Goal: Information Seeking & Learning: Learn about a topic

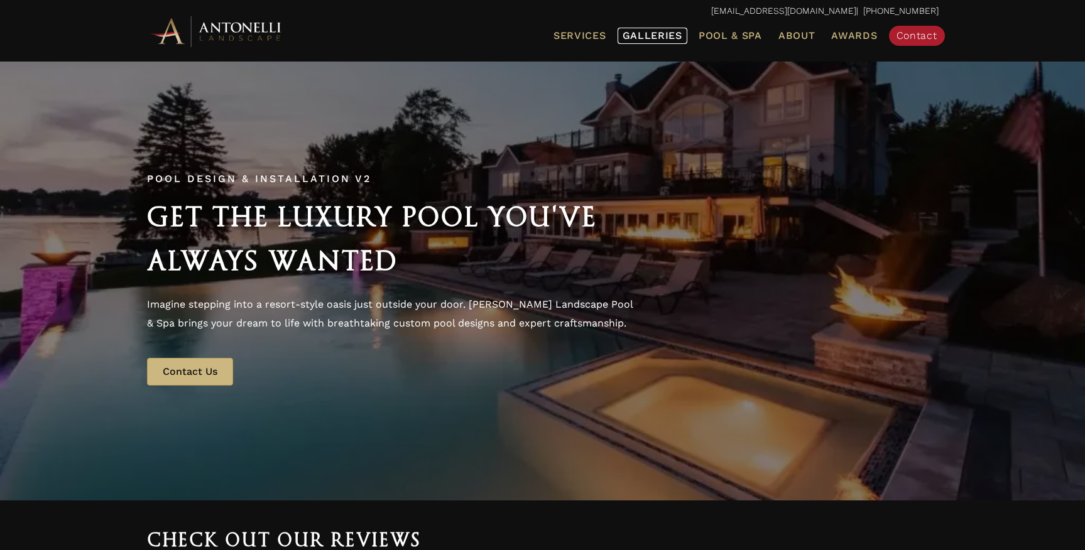
click at [656, 36] on span "Galleries" at bounding box center [652, 36] width 60 height 12
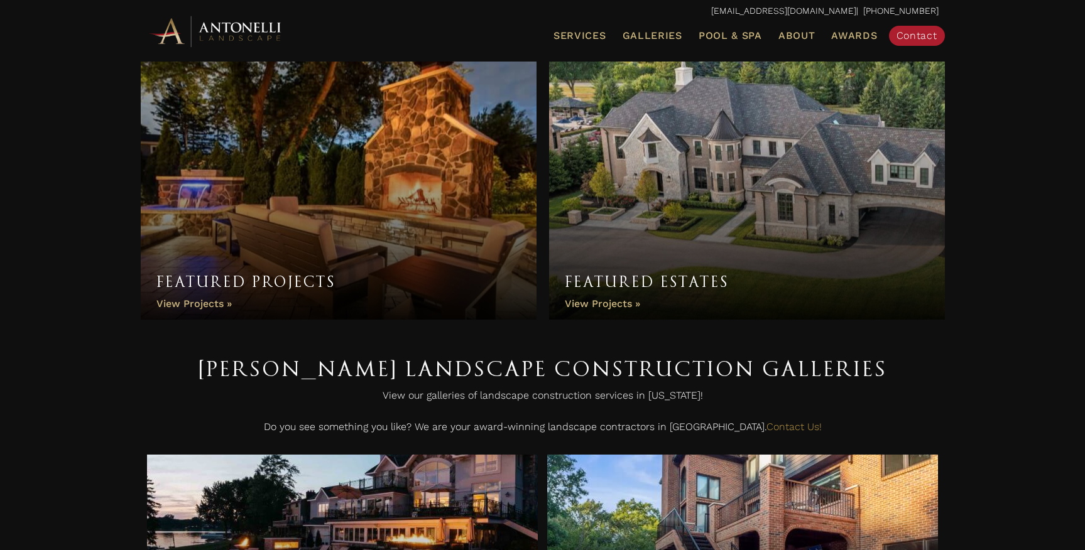
scroll to position [21, 0]
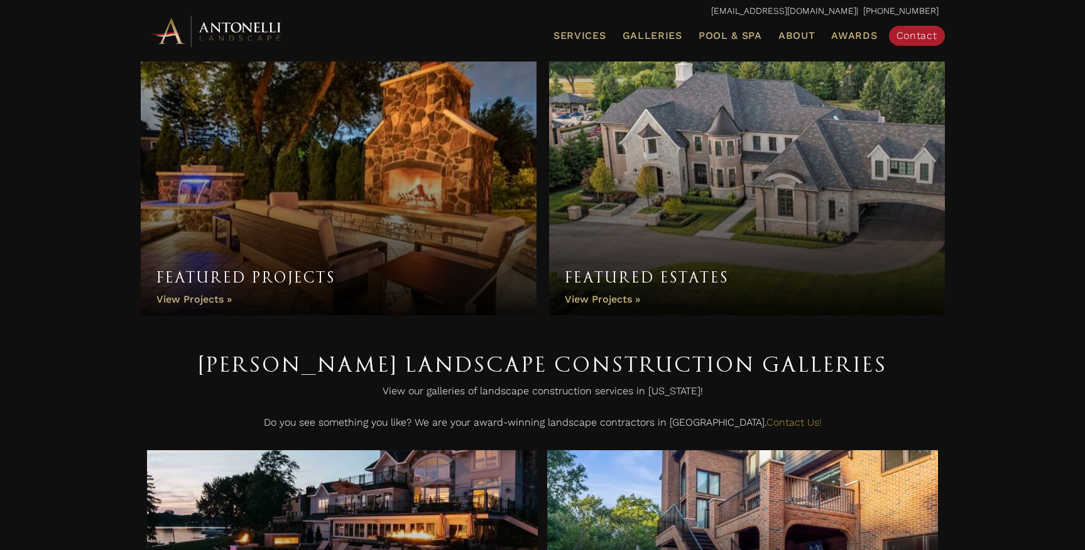
click at [288, 272] on link "Featured Projects" at bounding box center [339, 184] width 396 height 264
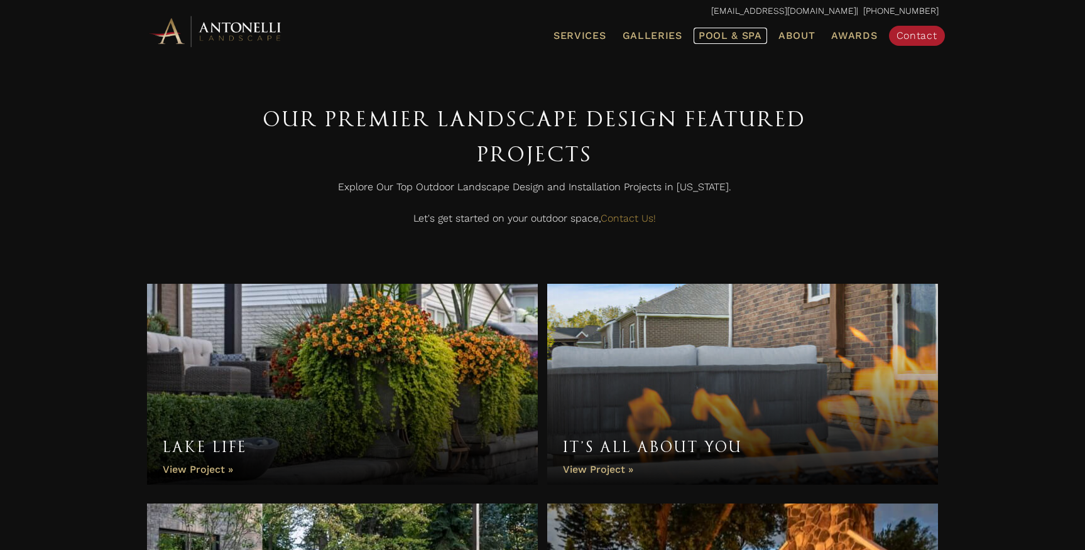
click at [719, 39] on span "Pool & Spa" at bounding box center [729, 36] width 63 height 12
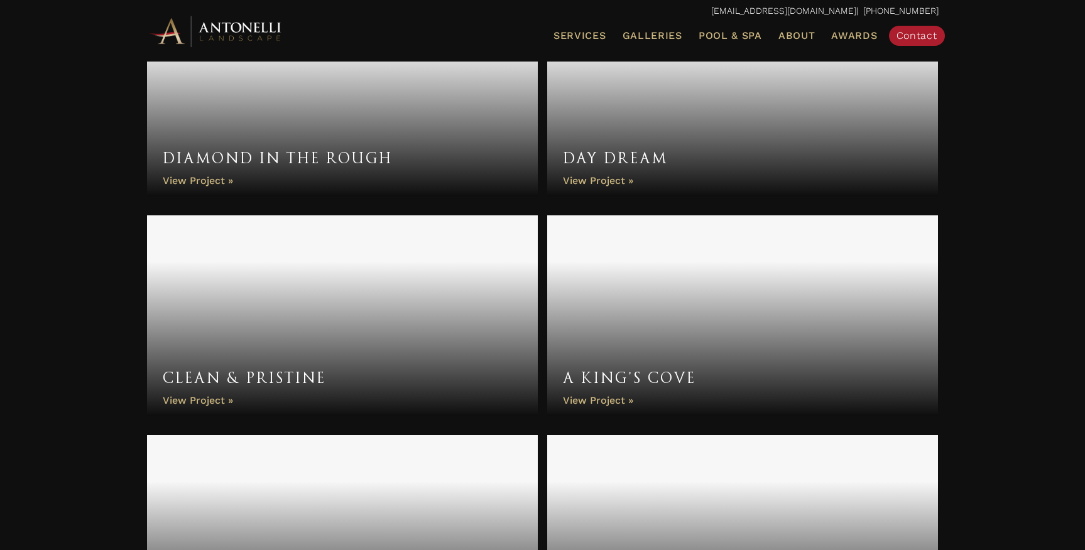
scroll to position [1408, 0]
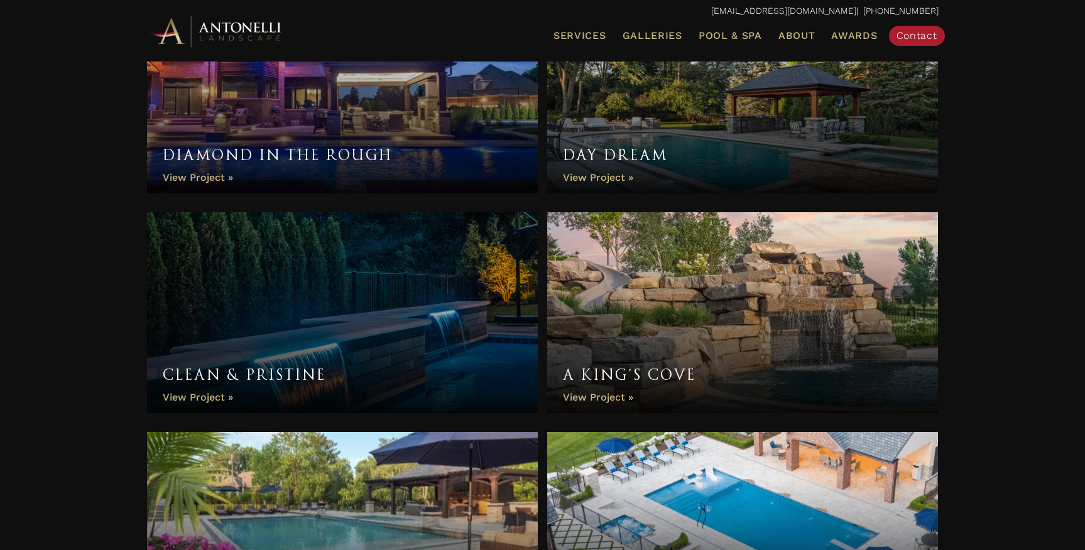
click at [698, 328] on link "A King’s Cove" at bounding box center [742, 312] width 391 height 201
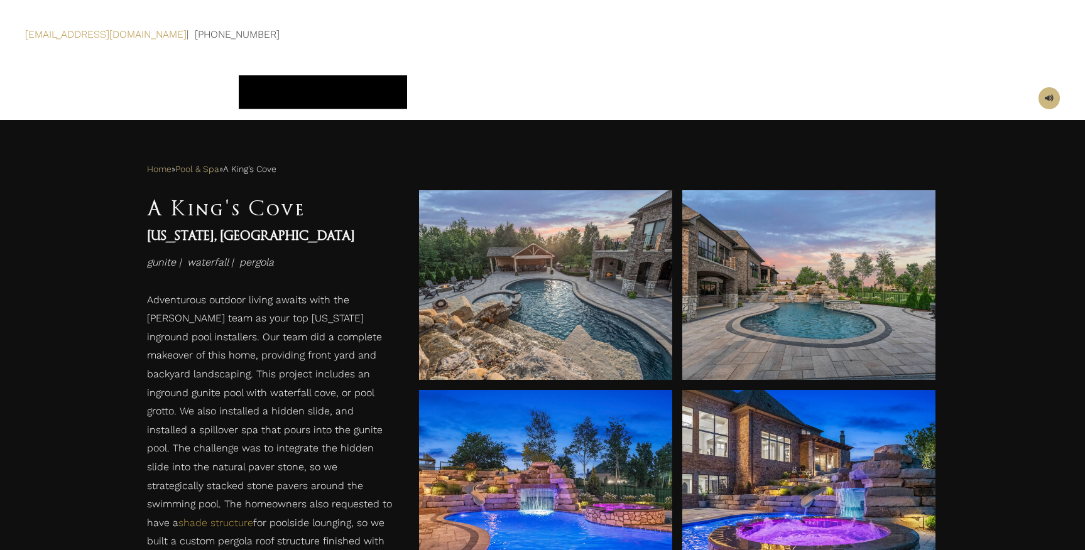
scroll to position [393, 0]
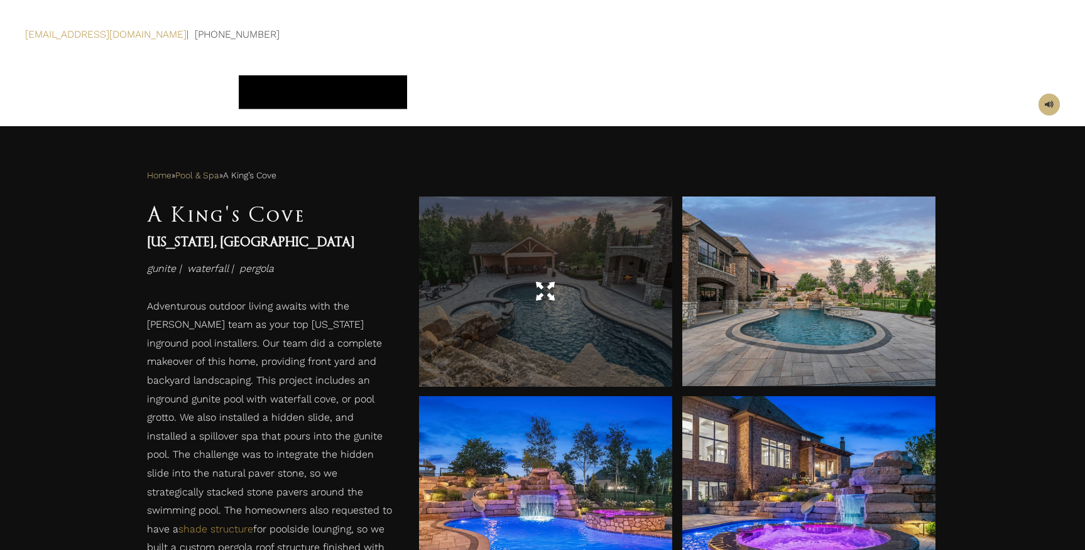
click at [524, 305] on div at bounding box center [545, 291] width 253 height 35
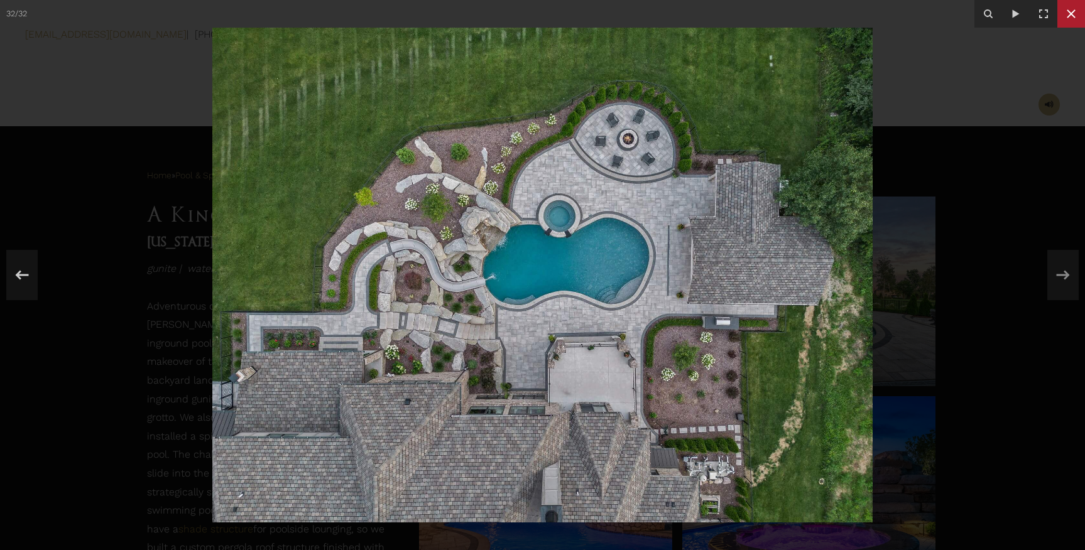
click at [1071, 16] on icon at bounding box center [1070, 13] width 15 height 15
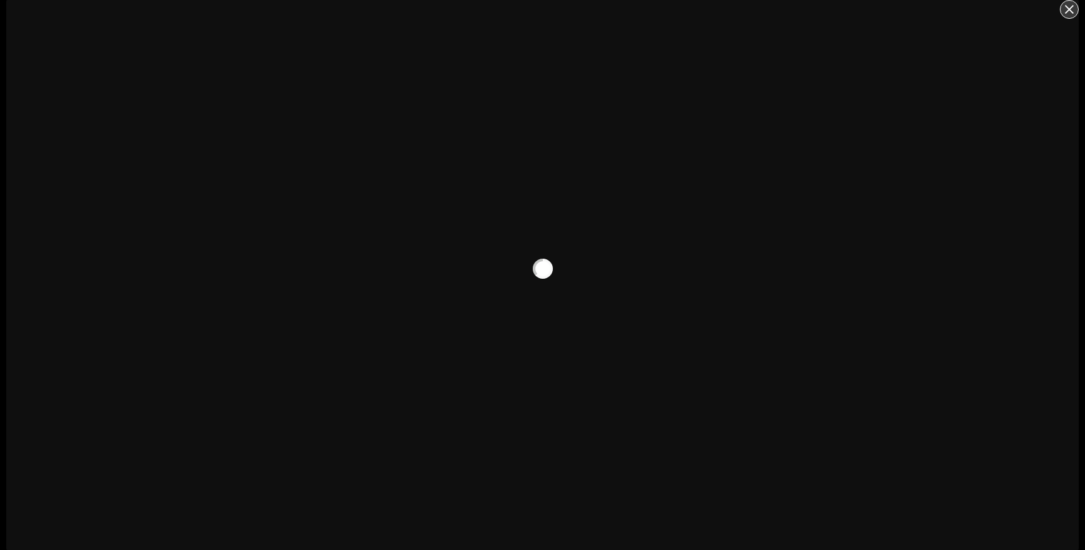
scroll to position [76, 0]
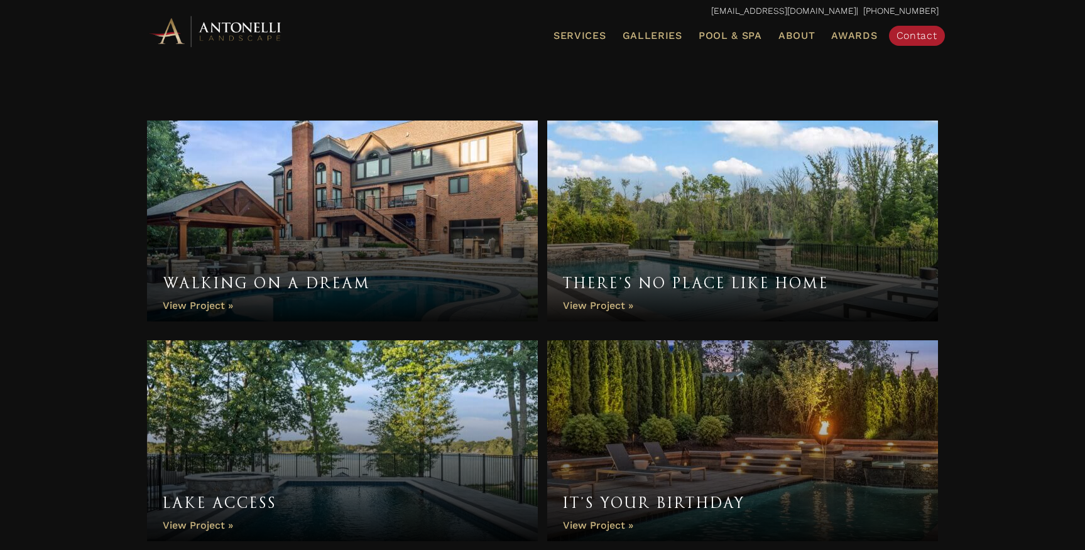
scroll to position [619, 0]
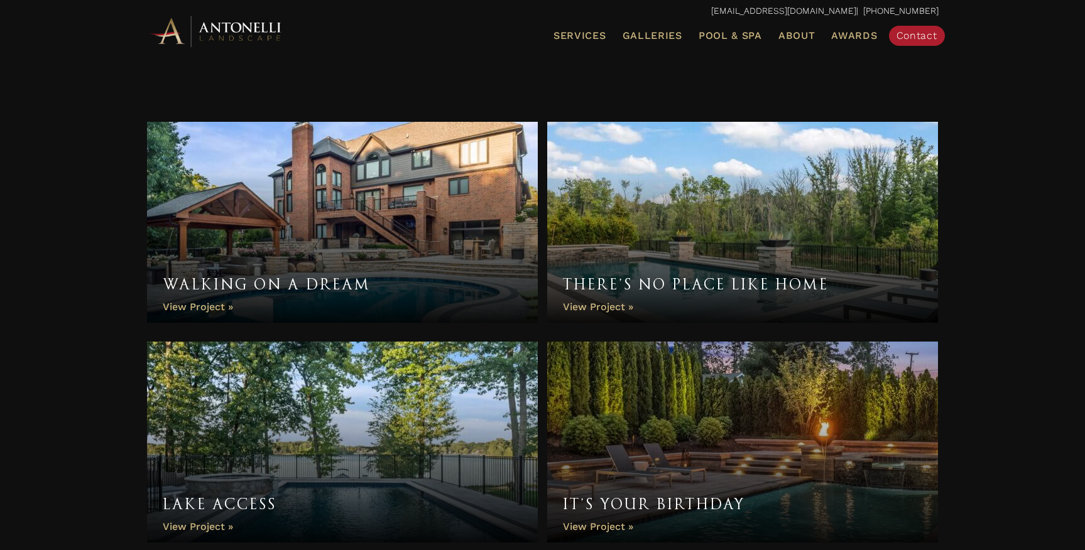
click at [350, 224] on link "Walking On A Dream" at bounding box center [342, 222] width 391 height 201
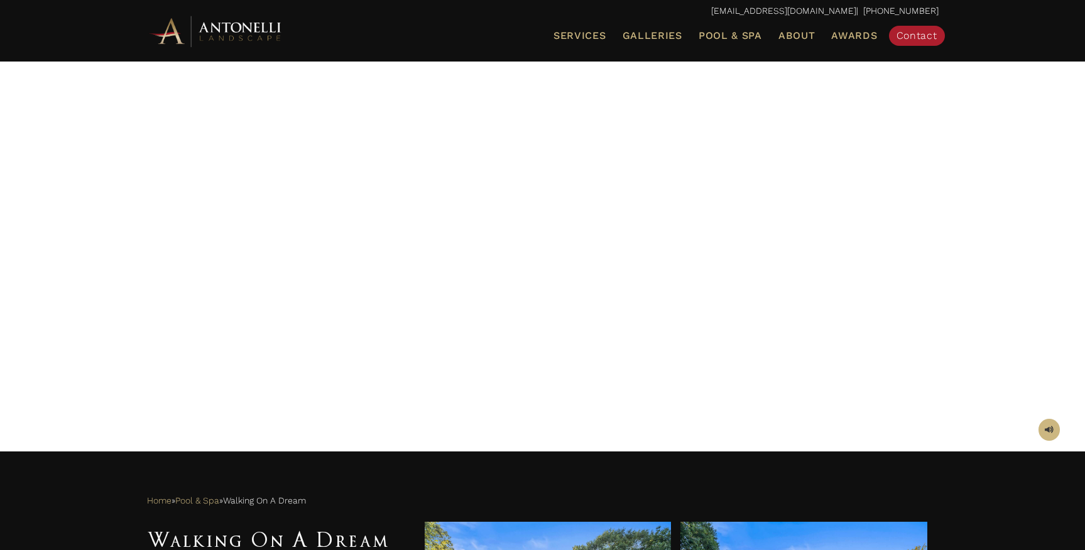
scroll to position [63, 0]
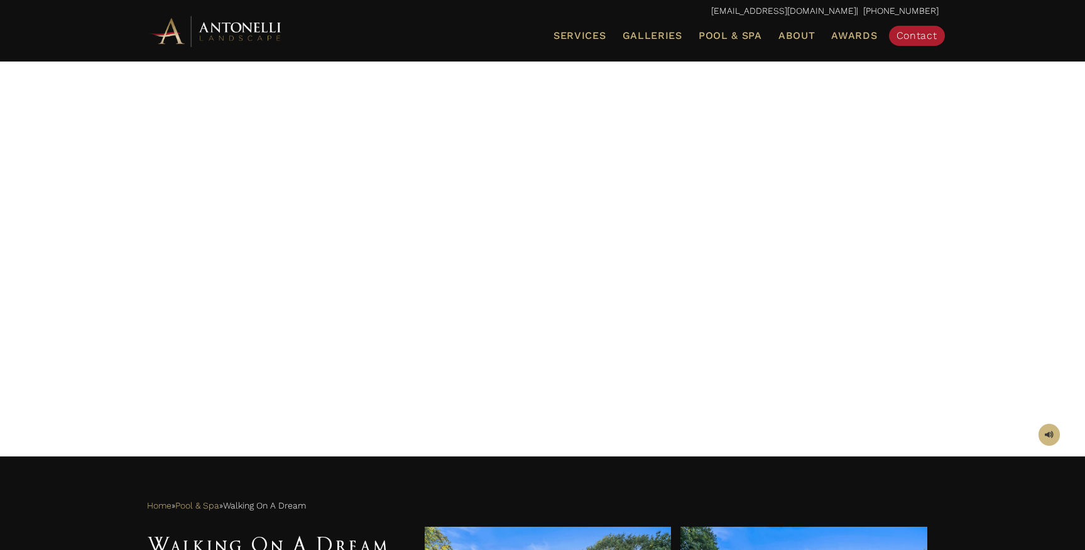
click at [920, 344] on div at bounding box center [542, 227] width 791 height 408
click at [555, 238] on div at bounding box center [542, 227] width 791 height 408
click at [1051, 432] on span at bounding box center [1049, 435] width 9 height 12
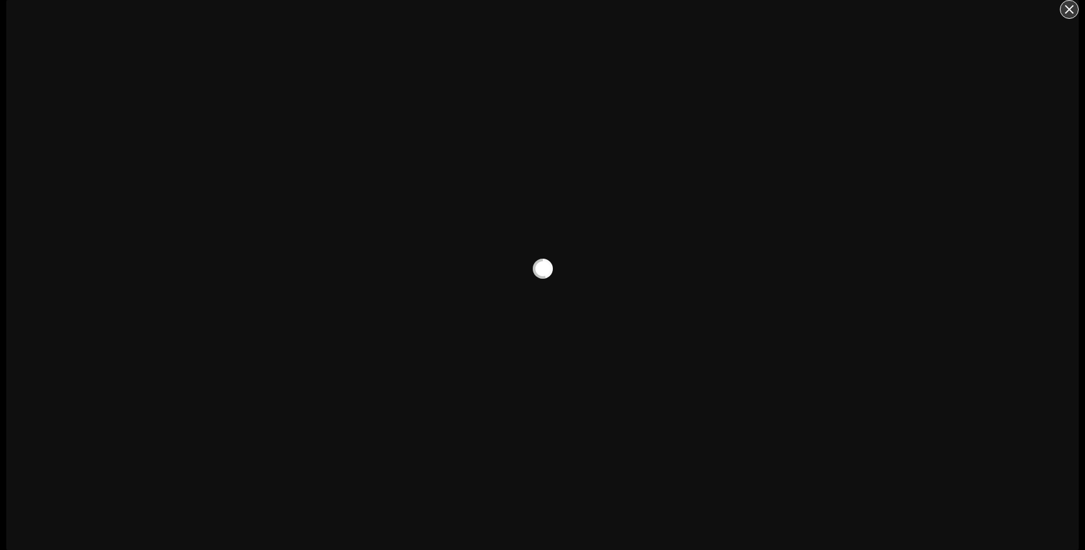
scroll to position [76, 0]
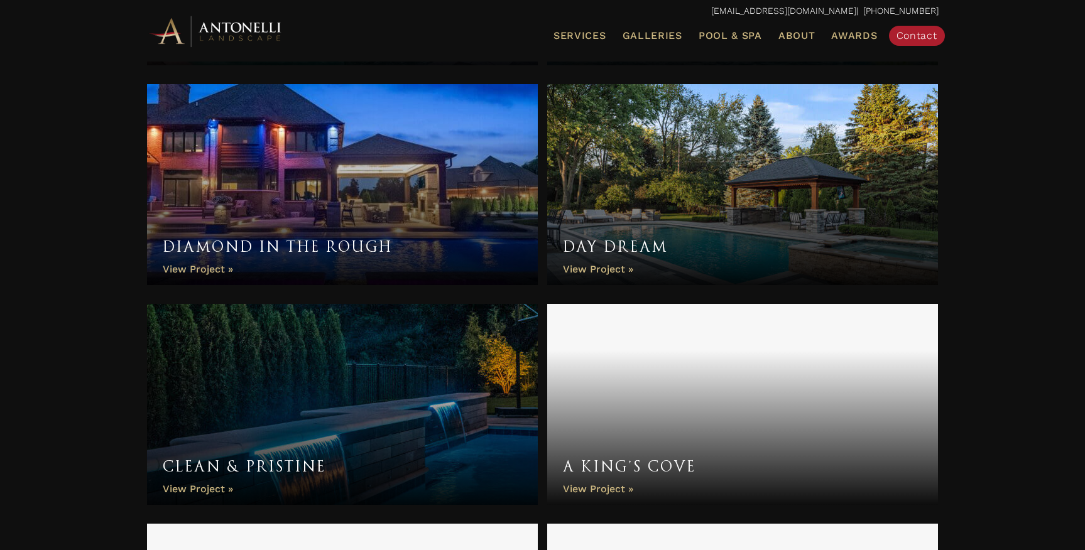
scroll to position [1334, 0]
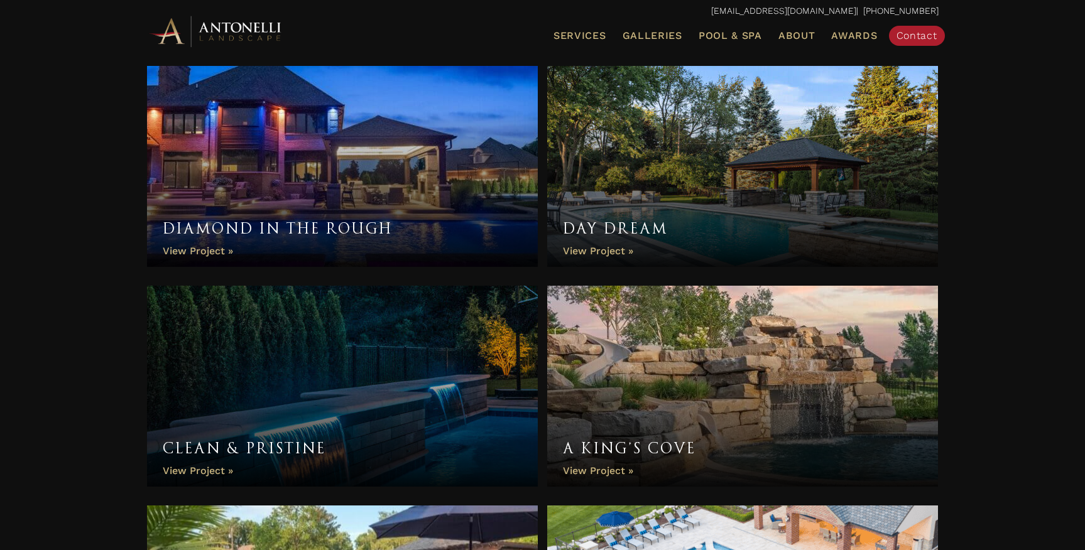
click at [715, 335] on link "A King’s Cove" at bounding box center [742, 386] width 391 height 201
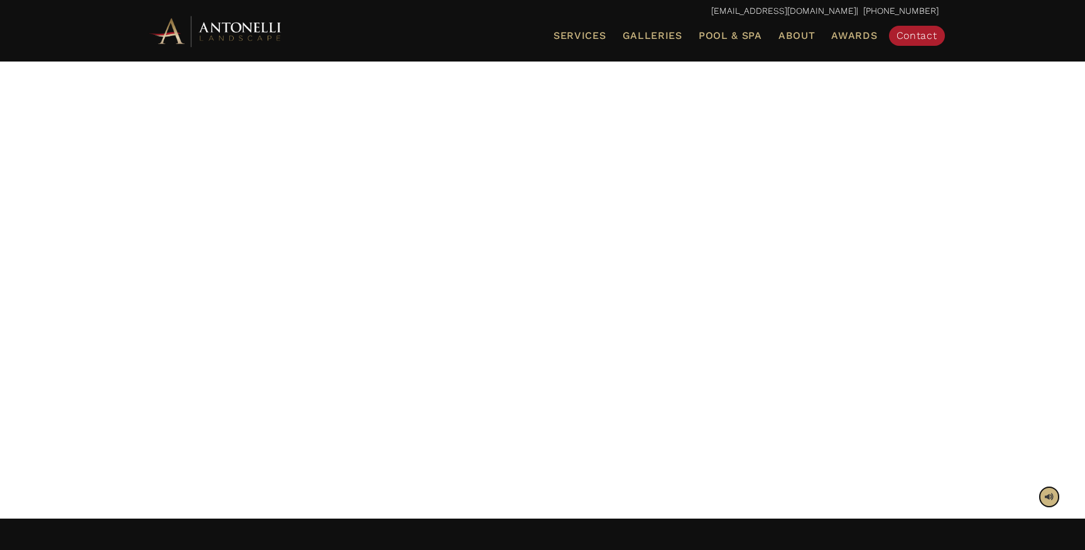
click at [1050, 499] on span at bounding box center [1049, 497] width 9 height 12
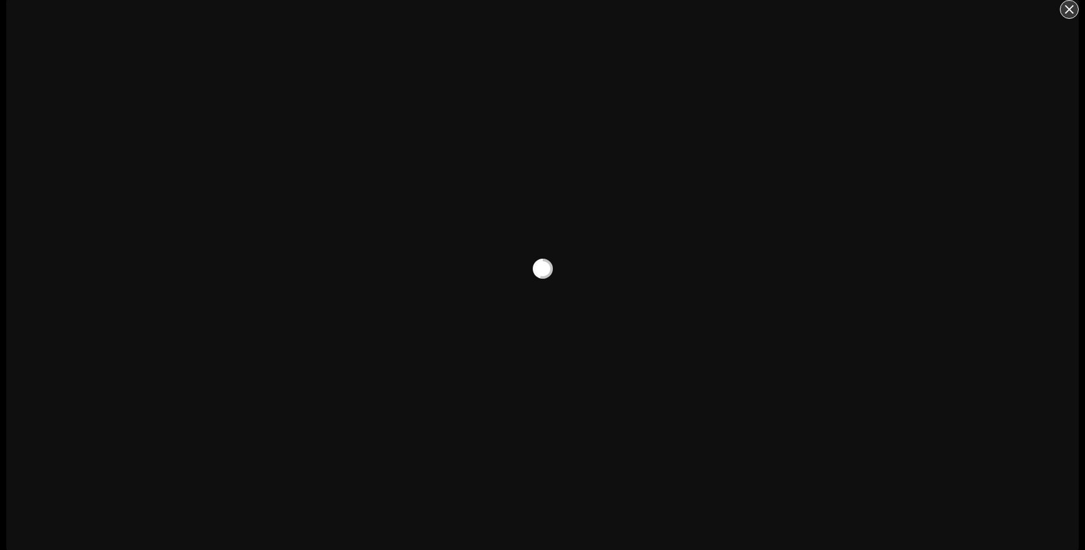
scroll to position [70, 0]
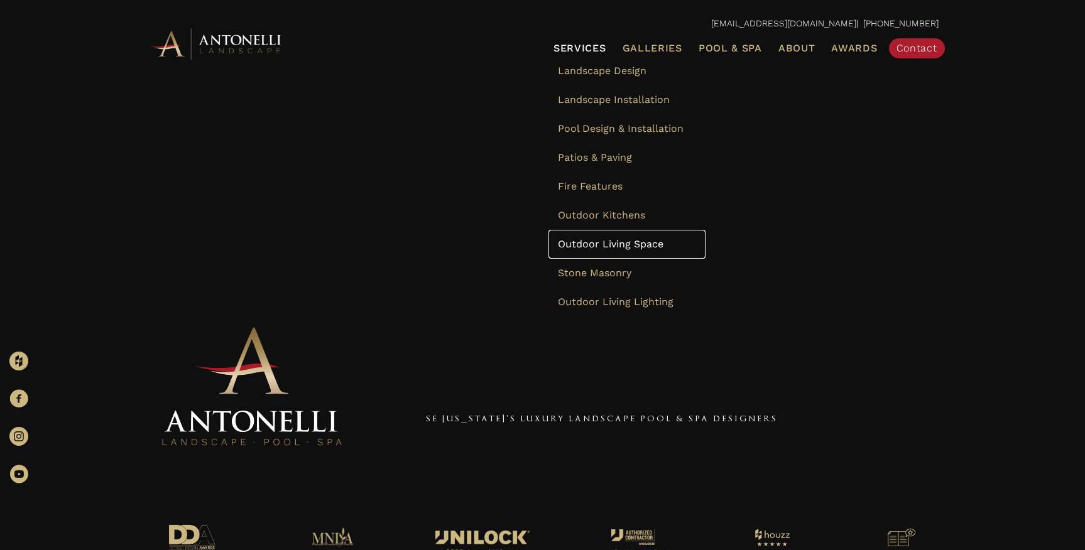
click at [594, 242] on span "Outdoor Living Space" at bounding box center [611, 244] width 106 height 12
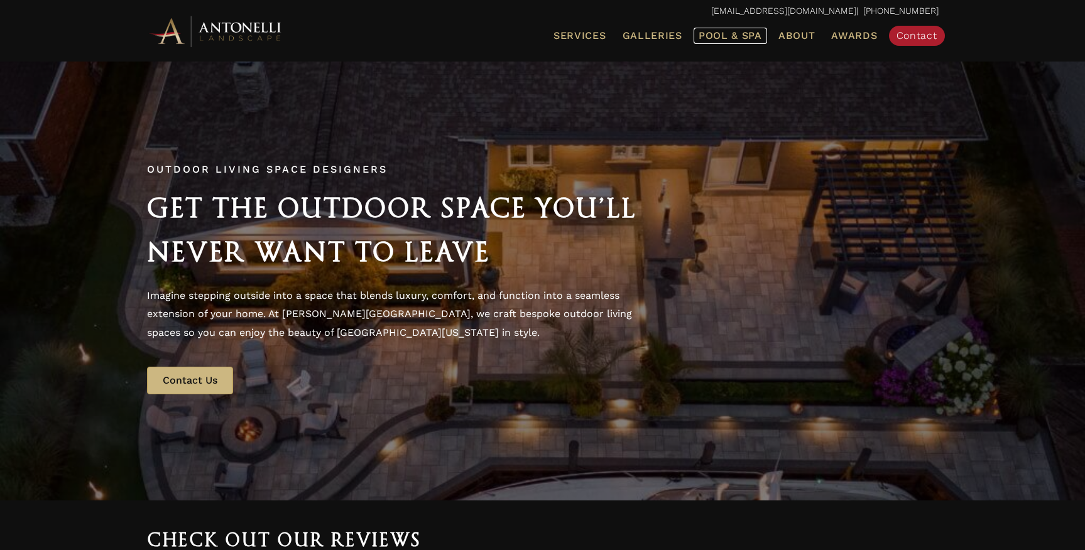
click at [741, 34] on span "Pool & Spa" at bounding box center [729, 36] width 63 height 12
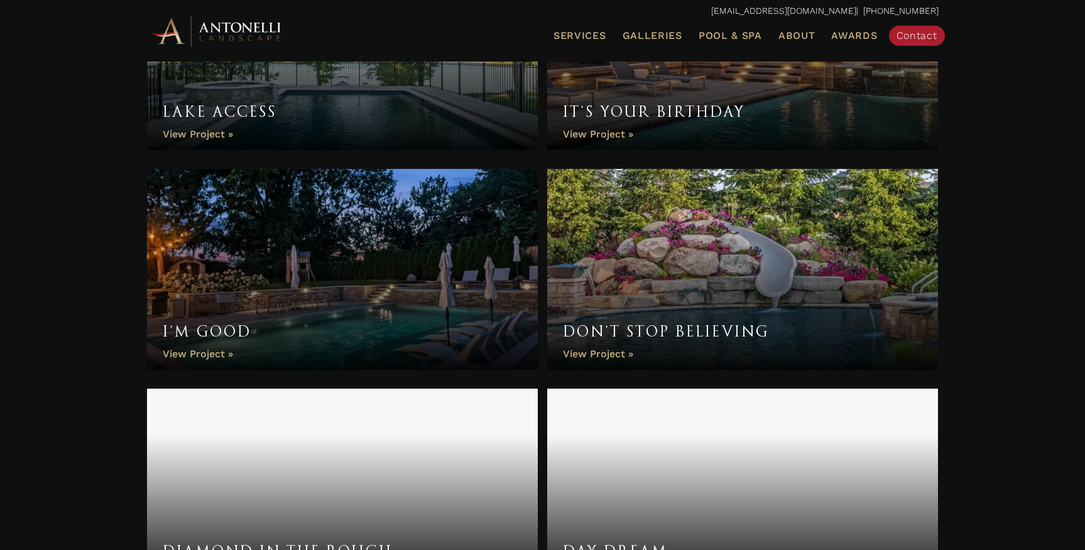
scroll to position [1023, 0]
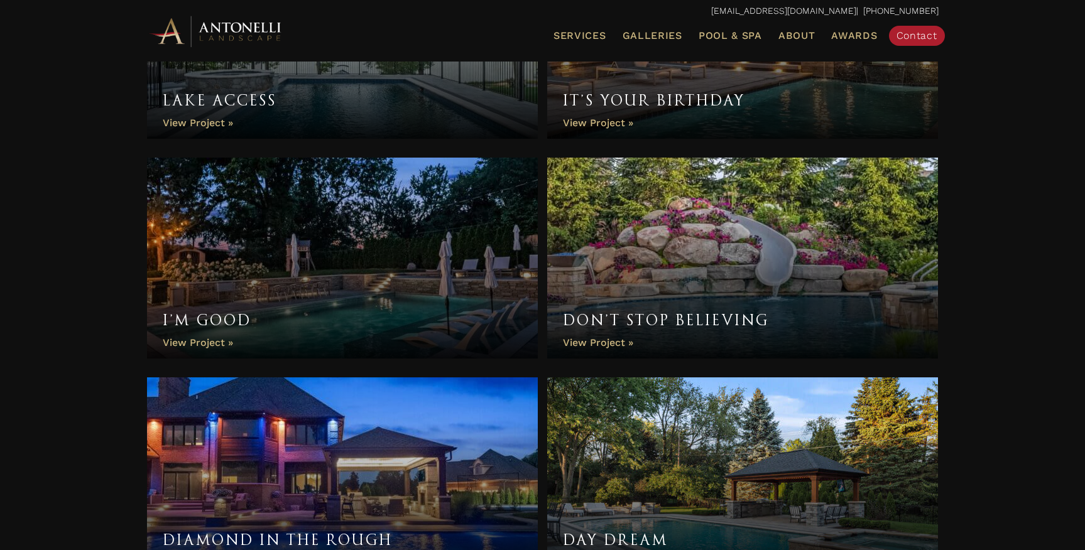
click at [688, 241] on link "Don’t Stop Believing" at bounding box center [742, 258] width 391 height 201
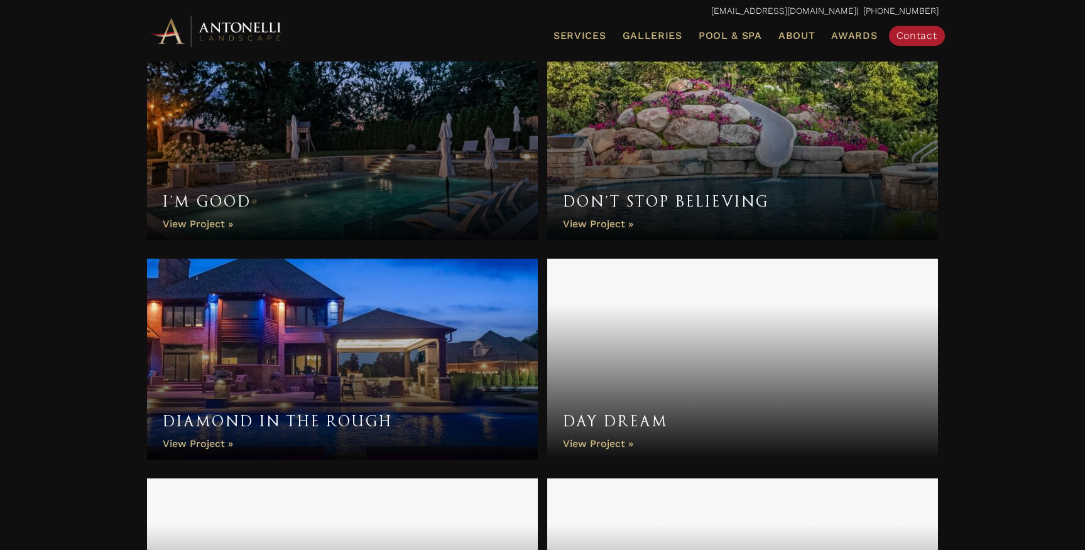
scroll to position [1330, 0]
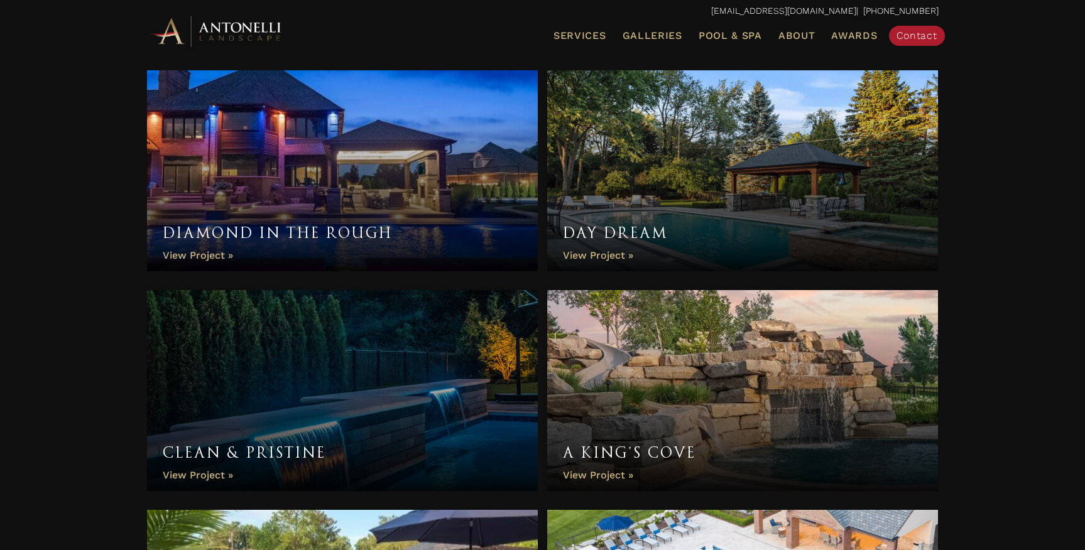
click at [379, 207] on link "Diamond In The Rough" at bounding box center [342, 170] width 391 height 201
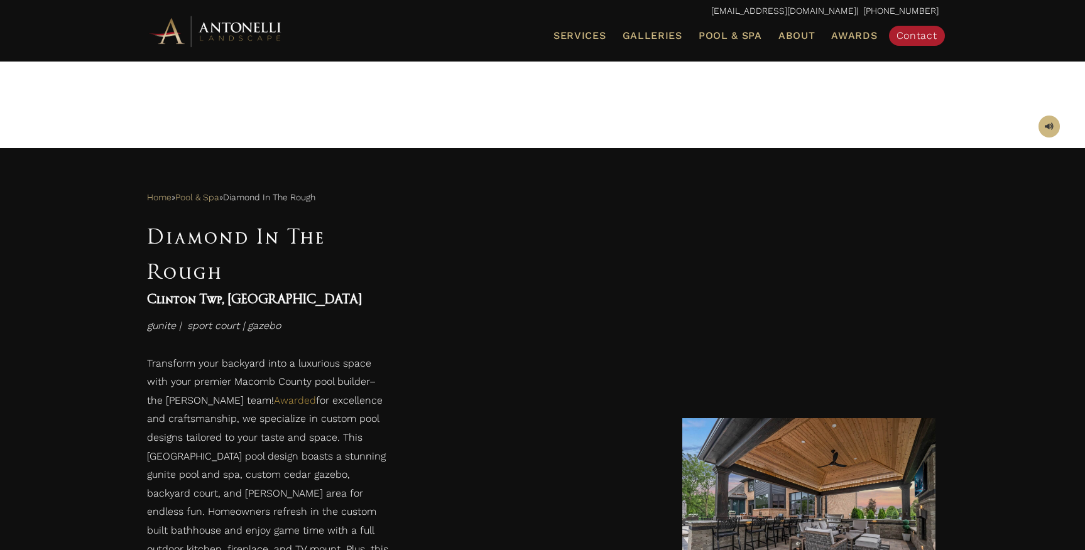
scroll to position [391, 0]
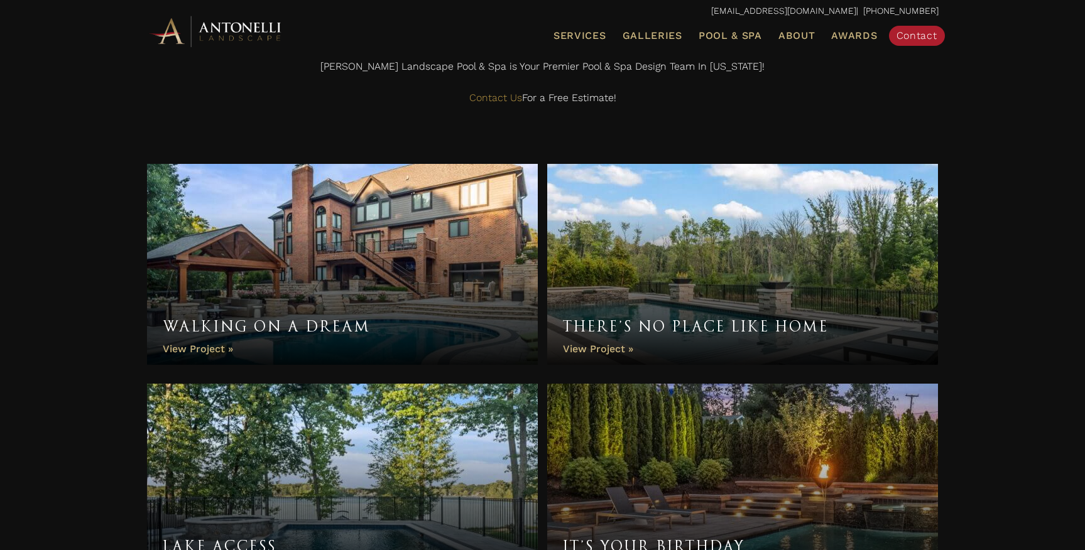
scroll to position [594, 0]
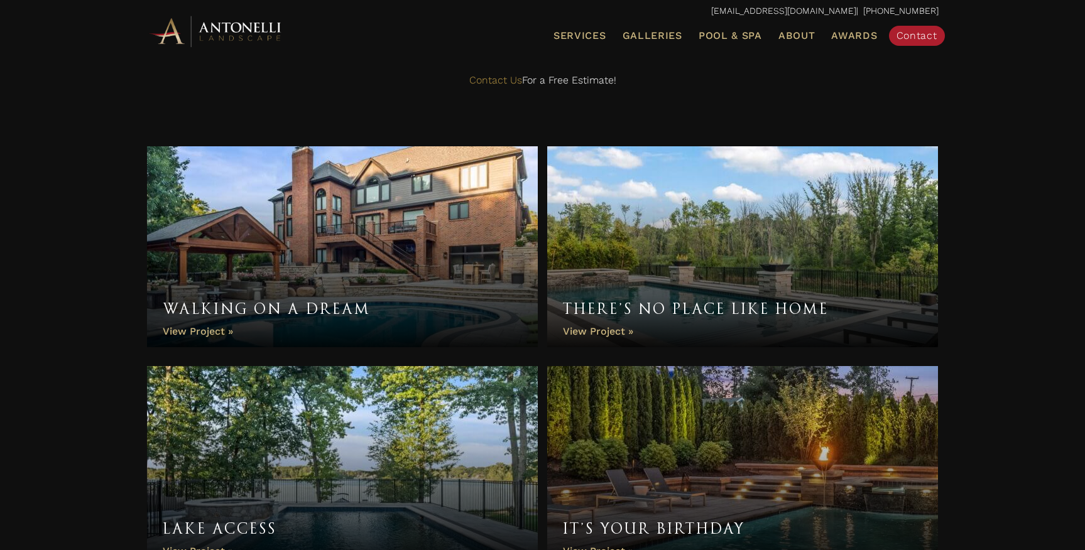
click at [307, 253] on link "Walking On A Dream" at bounding box center [342, 246] width 391 height 201
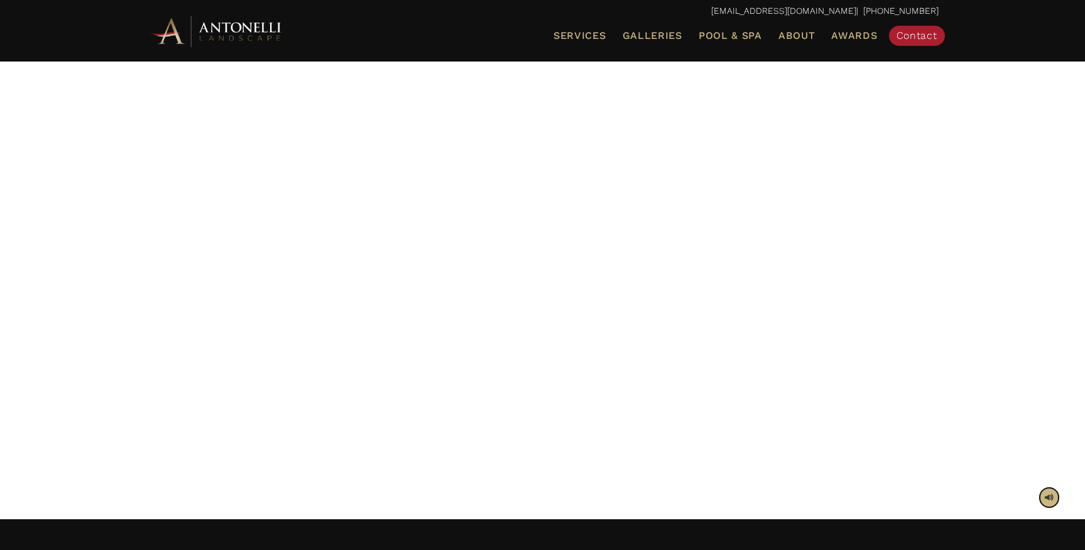
click at [1049, 492] on span at bounding box center [1049, 498] width 9 height 12
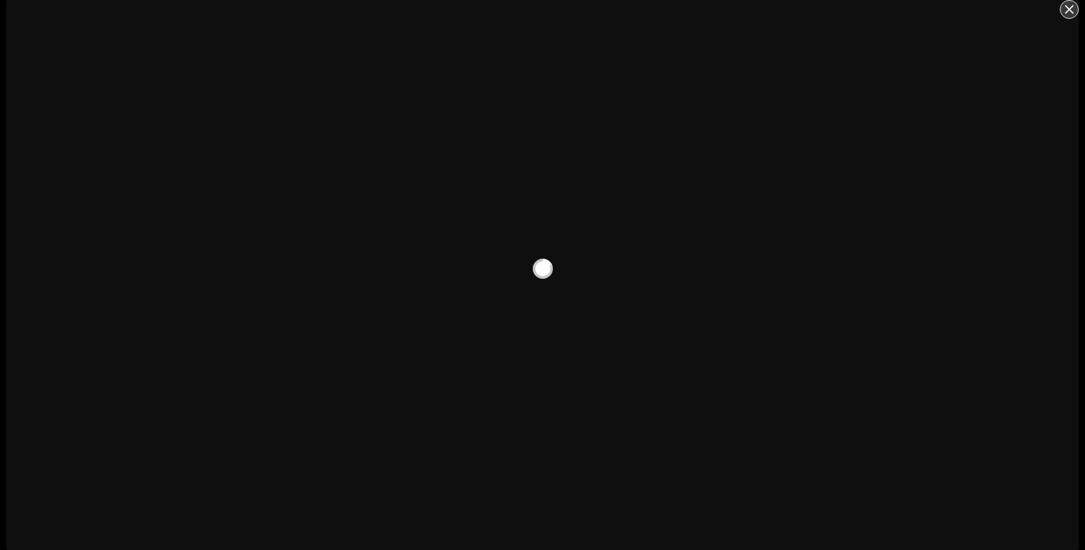
scroll to position [76, 0]
click at [1072, 6] on span "Close" at bounding box center [1069, 9] width 9 height 9
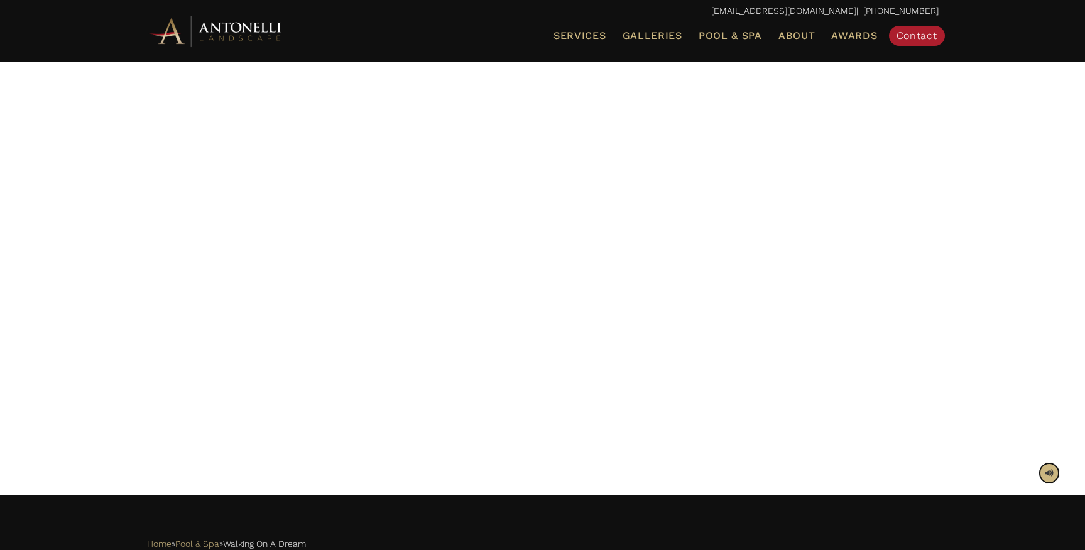
scroll to position [0, 0]
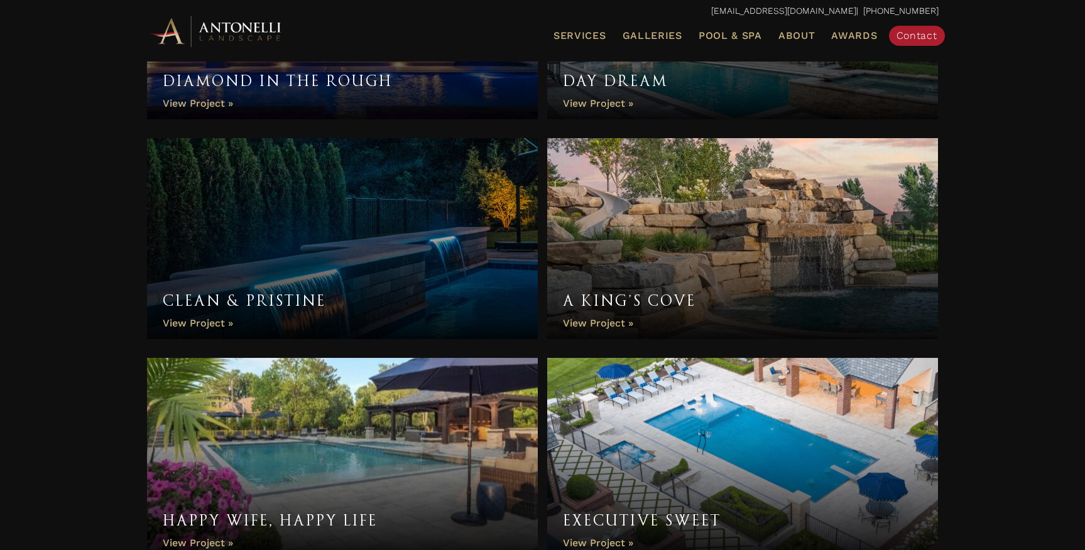
scroll to position [1467, 0]
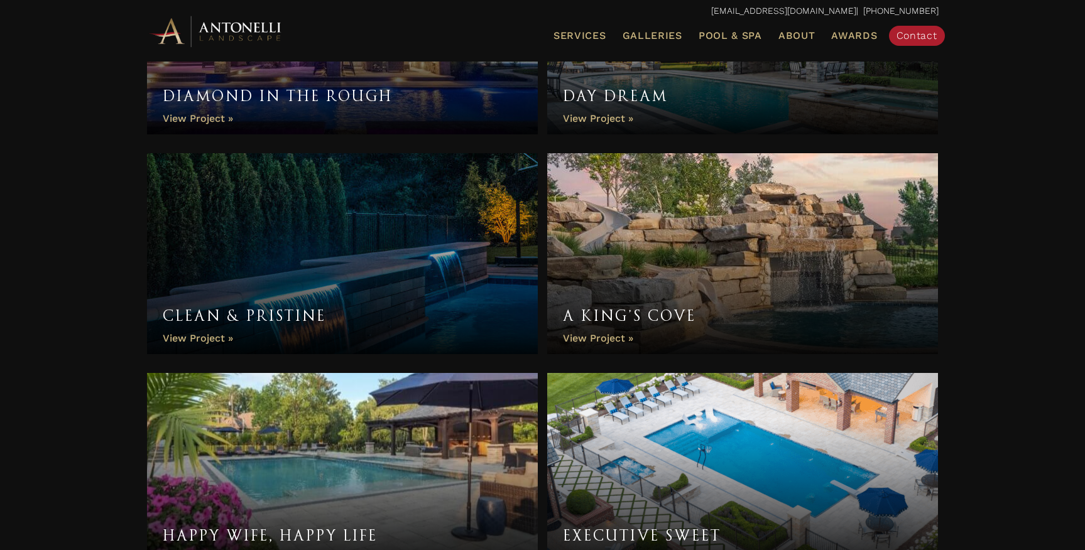
click at [744, 258] on link "A King’s Cove" at bounding box center [742, 253] width 391 height 201
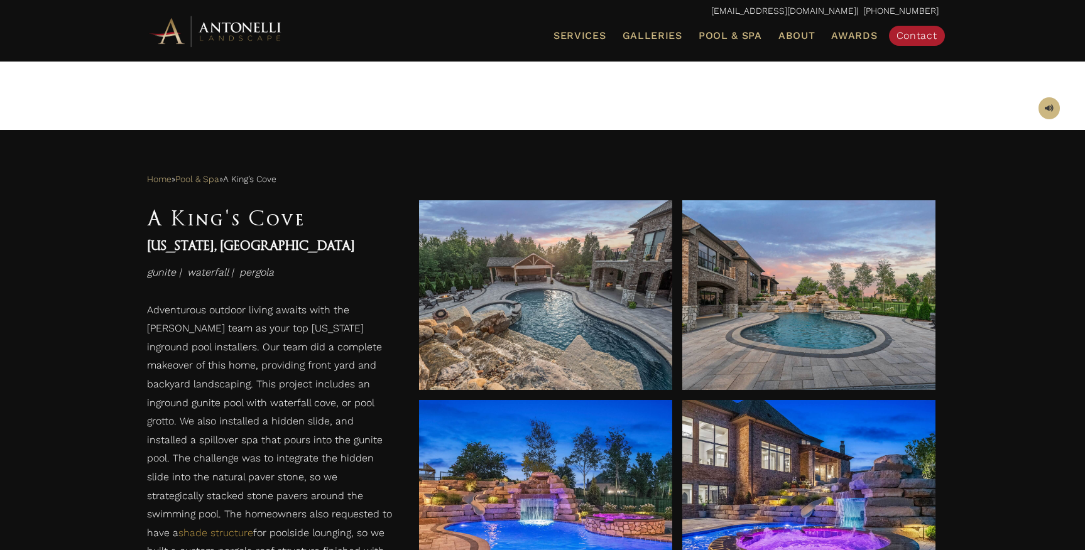
scroll to position [357, 0]
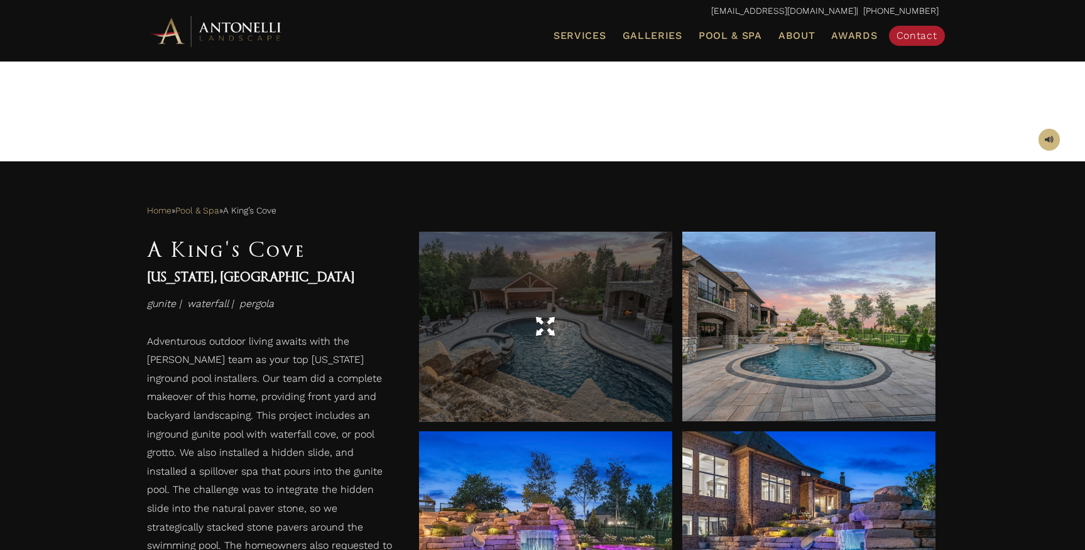
click at [539, 337] on span at bounding box center [545, 327] width 19 height 22
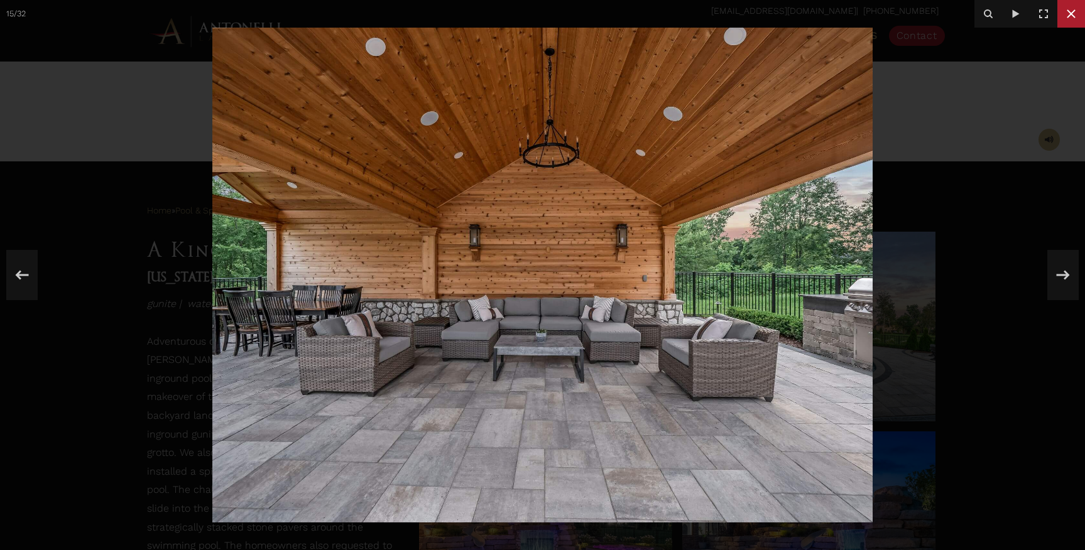
click at [1069, 16] on icon at bounding box center [1071, 13] width 9 height 9
